Goal: Task Accomplishment & Management: Manage account settings

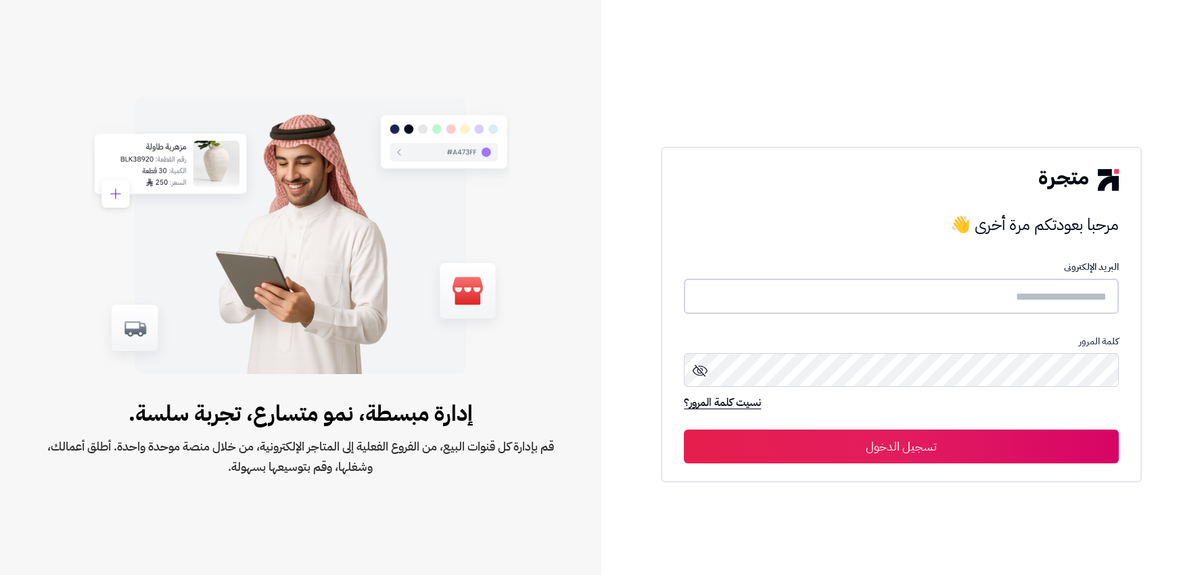
type input "******"
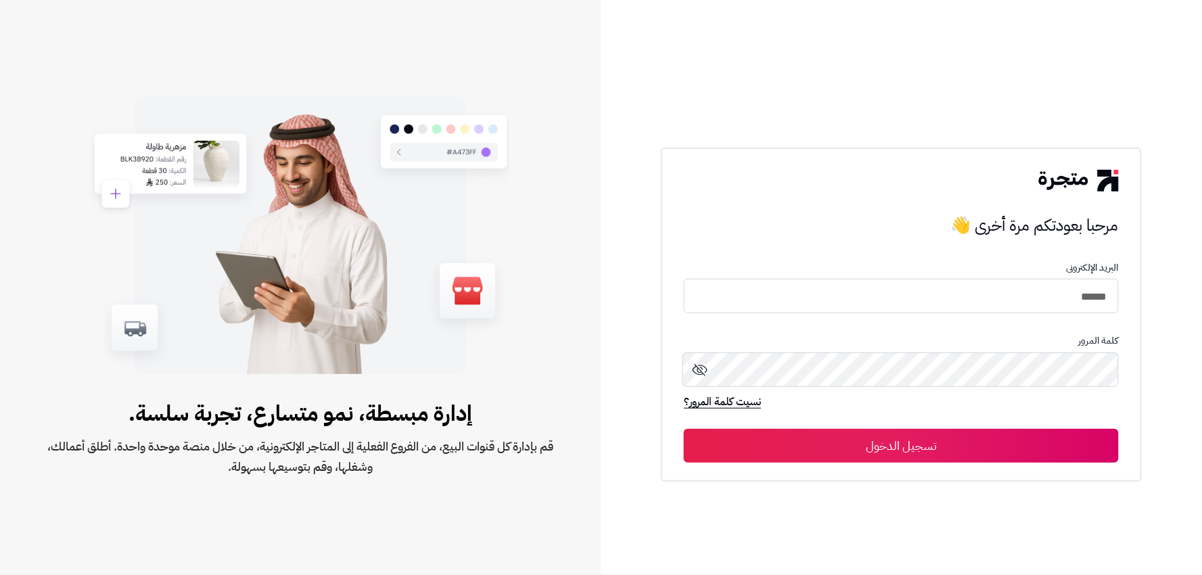
drag, startPoint x: 0, startPoint y: 0, endPoint x: 990, endPoint y: 458, distance: 1091.1
click at [990, 458] on button "تسجيل الدخول" at bounding box center [901, 446] width 435 height 34
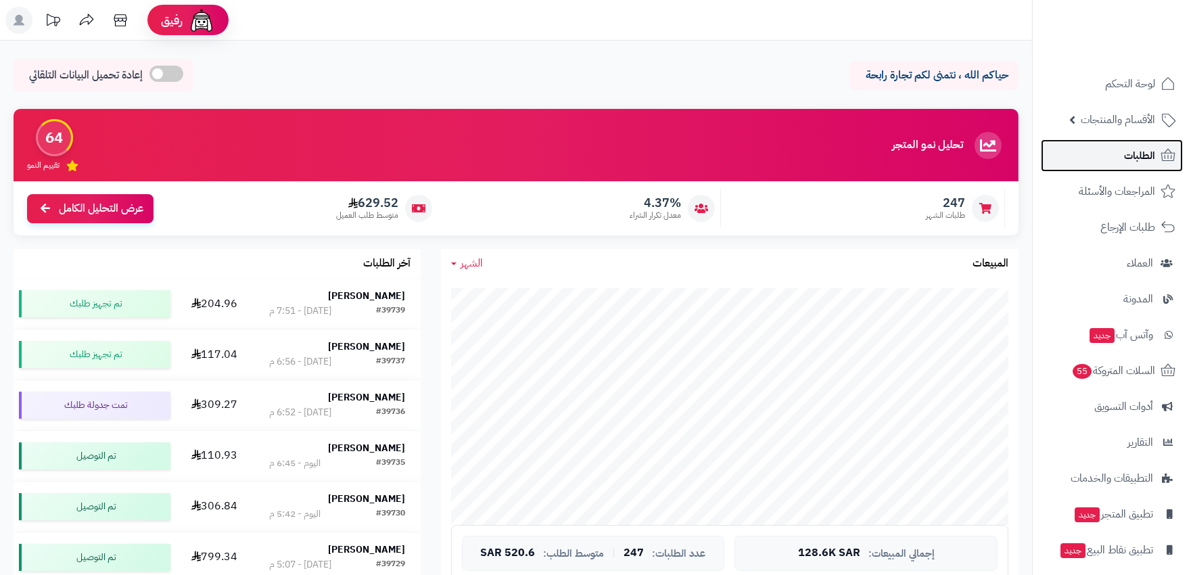
click at [1132, 154] on span "الطلبات" at bounding box center [1139, 155] width 31 height 19
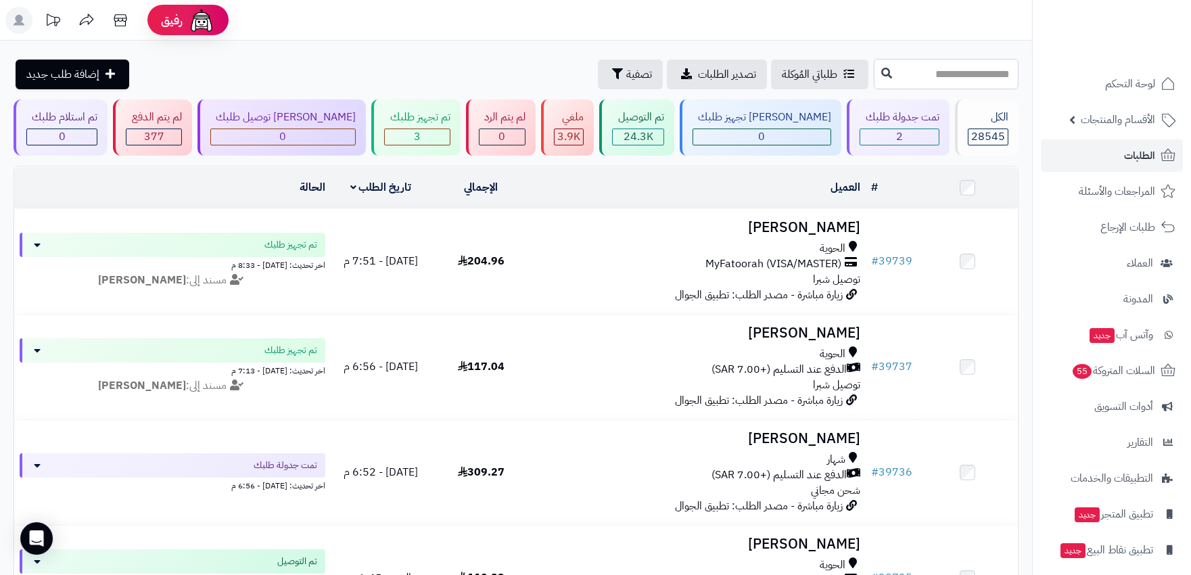
click at [907, 74] on input "text" at bounding box center [946, 74] width 145 height 30
type input "*****"
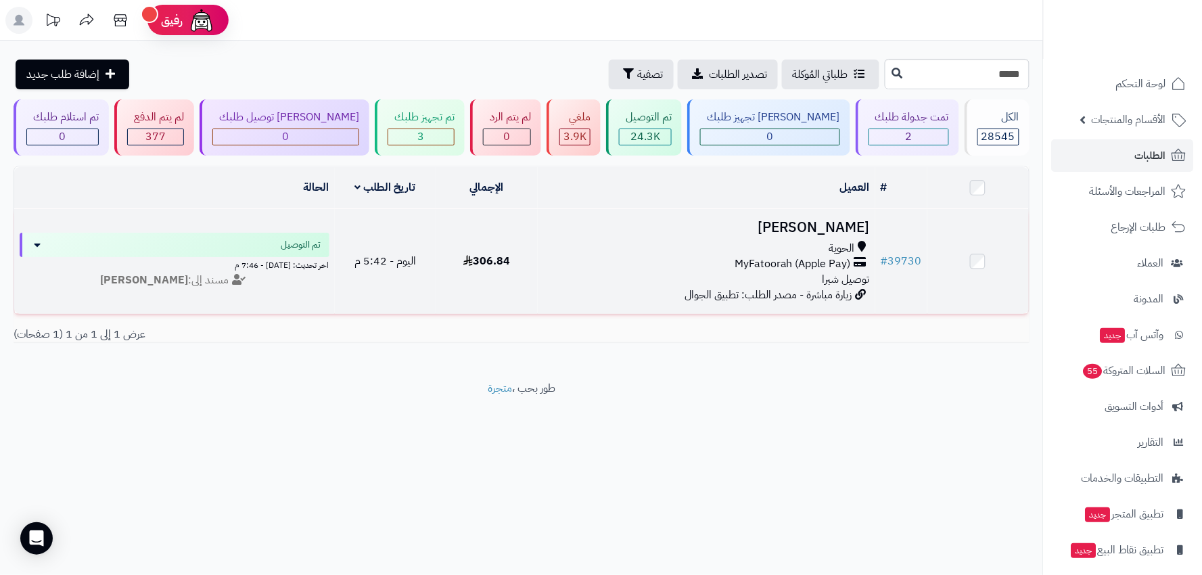
click at [623, 241] on div "الحوية" at bounding box center [706, 249] width 327 height 16
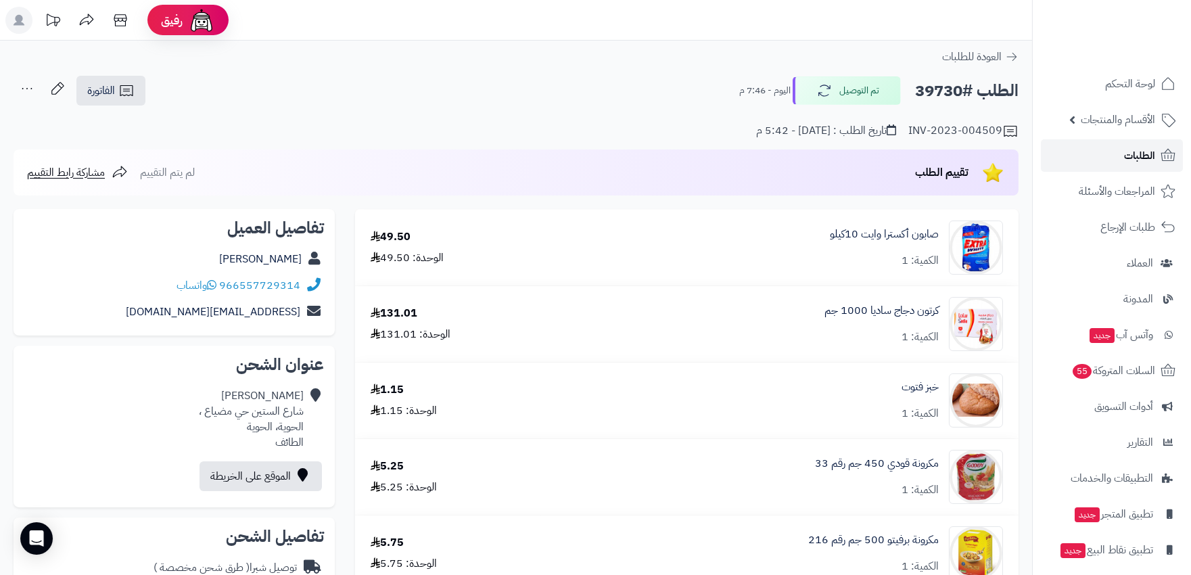
click at [1118, 151] on link "الطلبات" at bounding box center [1112, 155] width 142 height 32
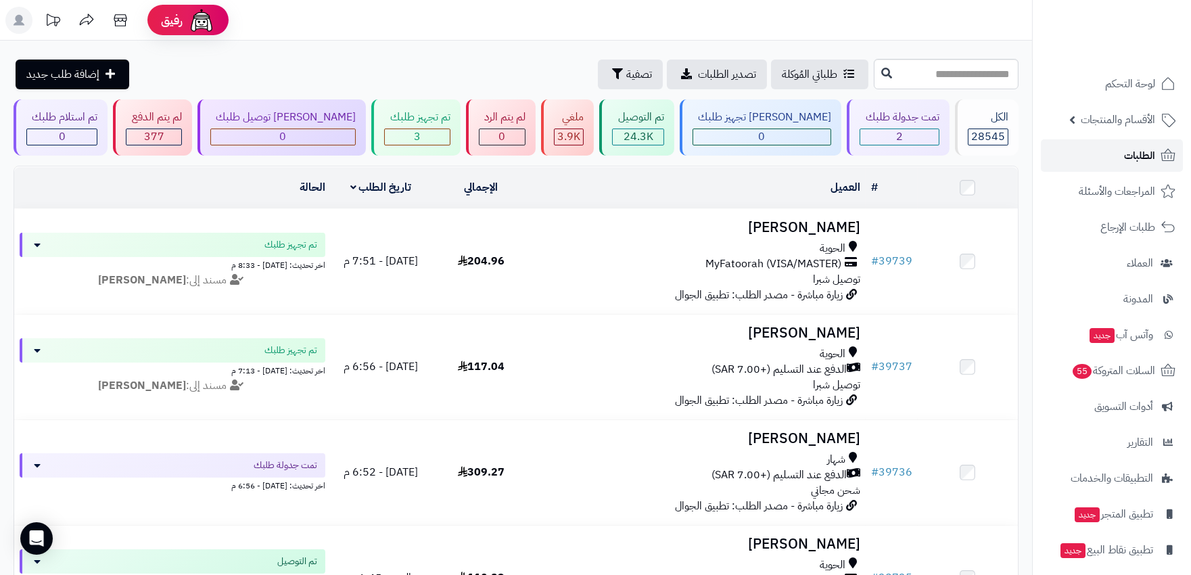
click at [1107, 158] on link "الطلبات" at bounding box center [1112, 155] width 142 height 32
click at [922, 129] on div "2" at bounding box center [899, 137] width 78 height 16
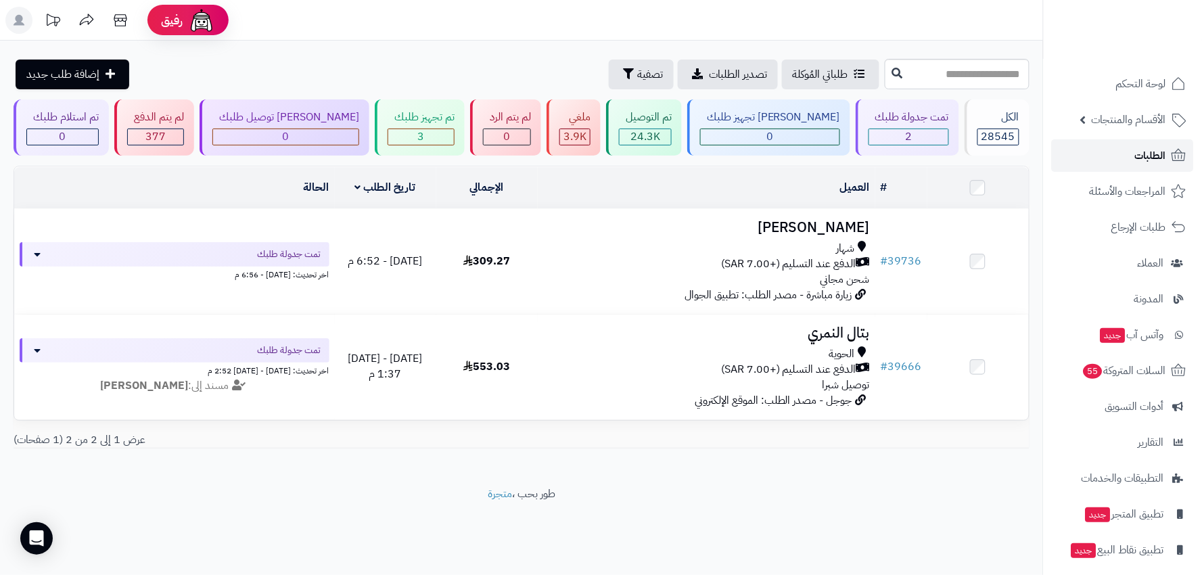
click at [1133, 158] on link "الطلبات" at bounding box center [1123, 155] width 142 height 32
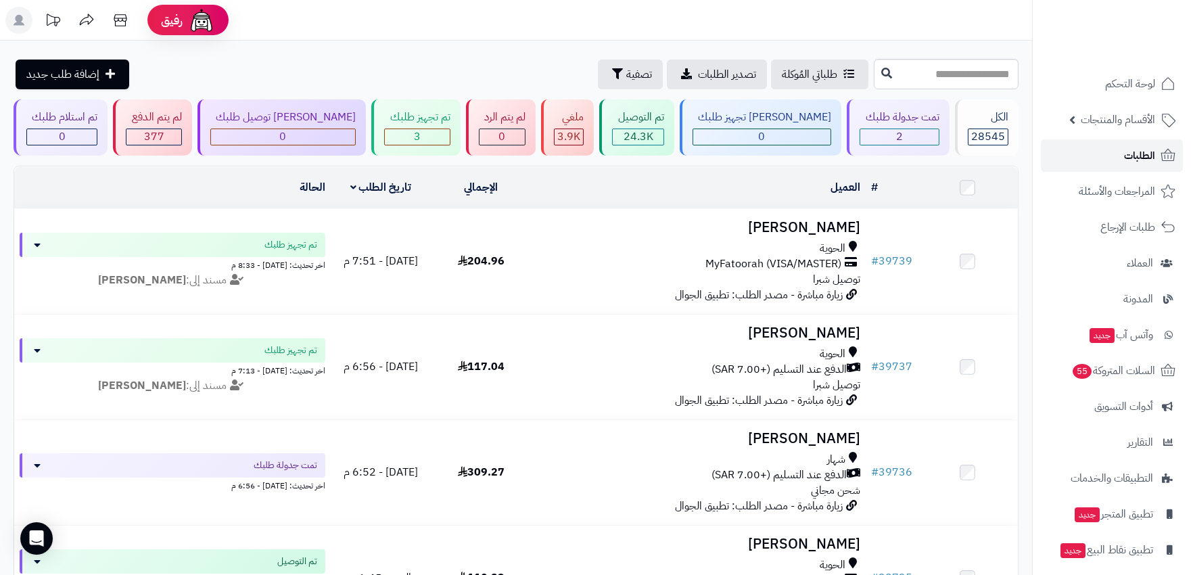
click at [1133, 160] on span "الطلبات" at bounding box center [1139, 155] width 31 height 19
click at [14, 18] on rect at bounding box center [18, 20] width 27 height 27
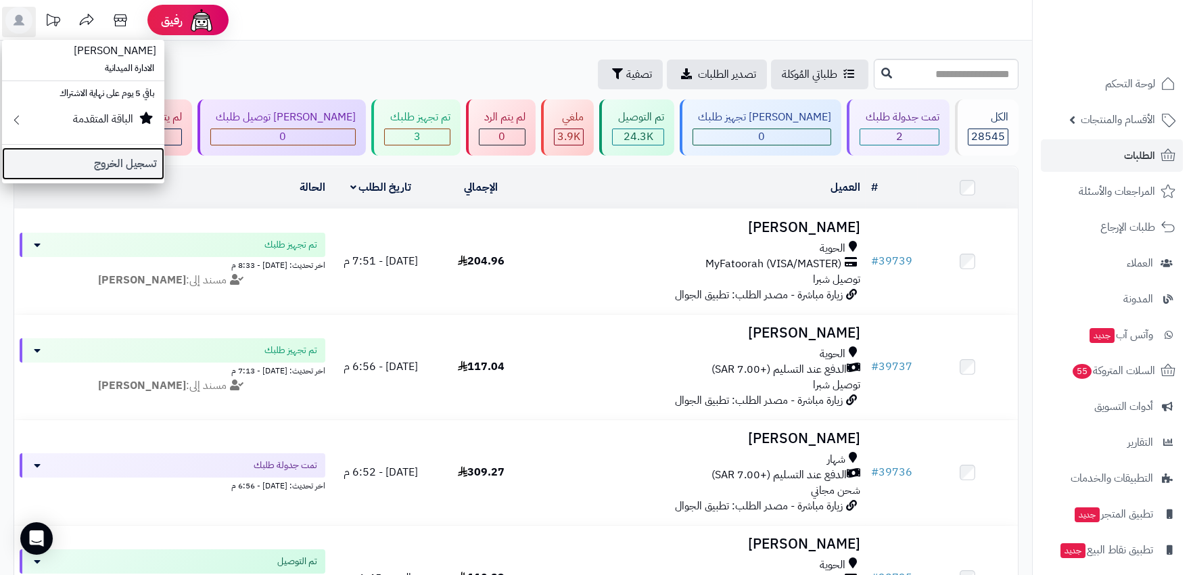
click at [93, 158] on link "تسجيل الخروج" at bounding box center [83, 163] width 162 height 32
